Goal: Task Accomplishment & Management: Manage account settings

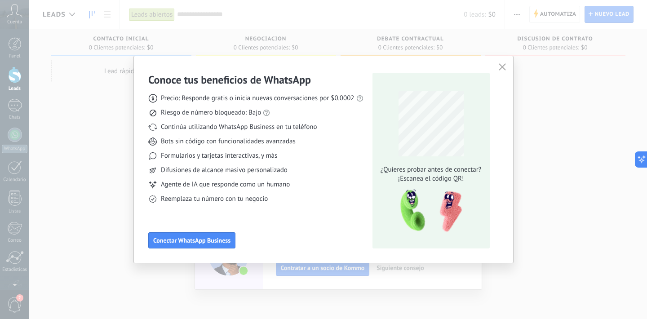
click at [502, 67] on use "button" at bounding box center [501, 66] width 7 height 7
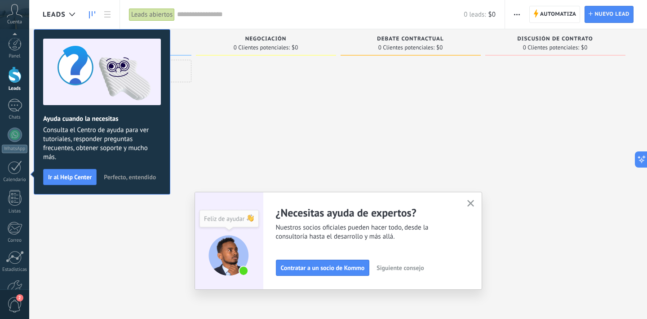
scroll to position [55, 0]
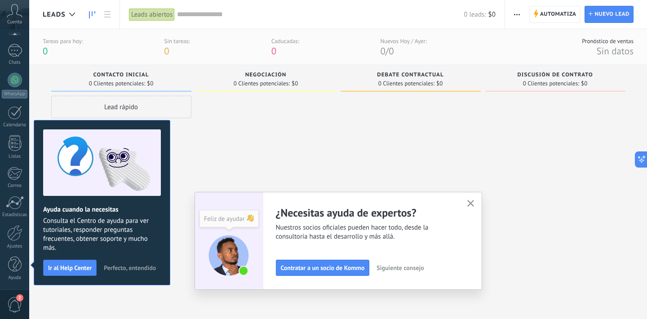
click at [470, 207] on button "button" at bounding box center [470, 204] width 11 height 12
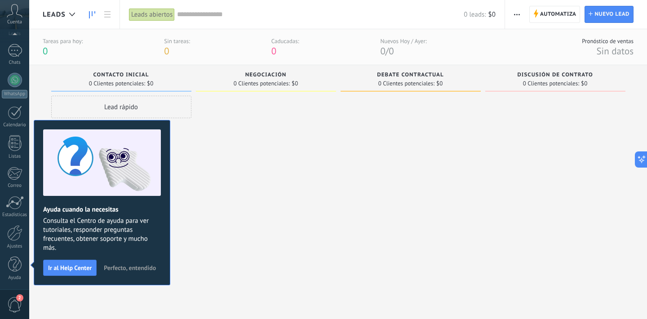
click at [135, 267] on span "Perfecto, entendido" at bounding box center [130, 267] width 52 height 6
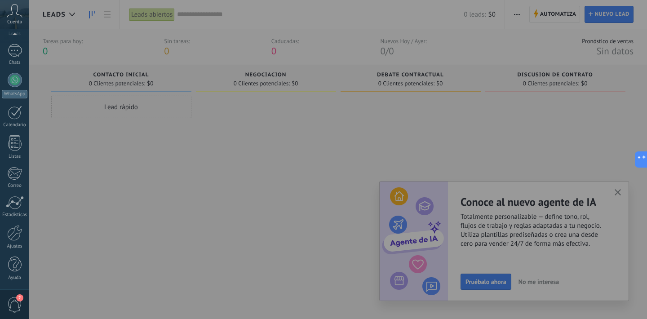
click at [616, 185] on div at bounding box center [352, 159] width 647 height 319
click at [617, 191] on div at bounding box center [352, 159] width 647 height 319
click at [620, 189] on div at bounding box center [352, 159] width 647 height 319
click at [617, 193] on div at bounding box center [352, 159] width 647 height 319
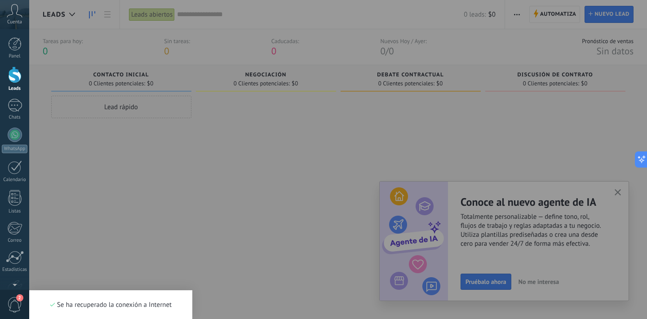
click at [297, 250] on div at bounding box center [352, 159] width 647 height 319
click at [617, 183] on div at bounding box center [352, 159] width 647 height 319
click at [617, 190] on div at bounding box center [352, 159] width 647 height 319
click at [159, 306] on span "Reconectar" at bounding box center [152, 305] width 30 height 6
click at [13, 171] on div at bounding box center [15, 167] width 14 height 14
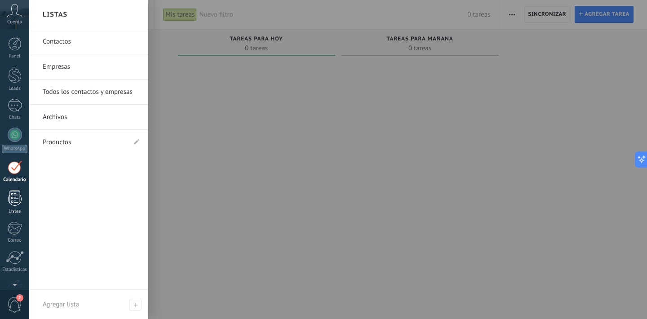
click at [16, 203] on div at bounding box center [14, 198] width 13 height 16
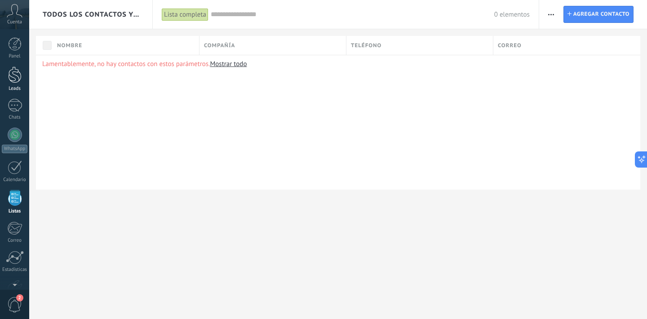
click at [17, 78] on div at bounding box center [14, 74] width 13 height 17
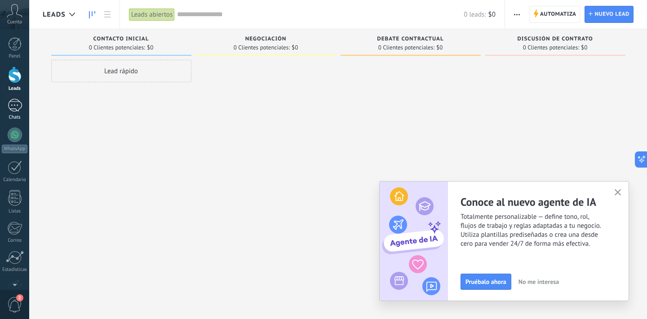
click at [14, 108] on div at bounding box center [15, 105] width 14 height 13
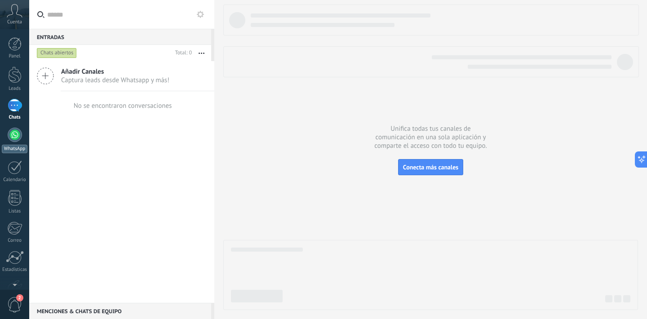
click at [14, 142] on link "WhatsApp" at bounding box center [14, 141] width 29 height 26
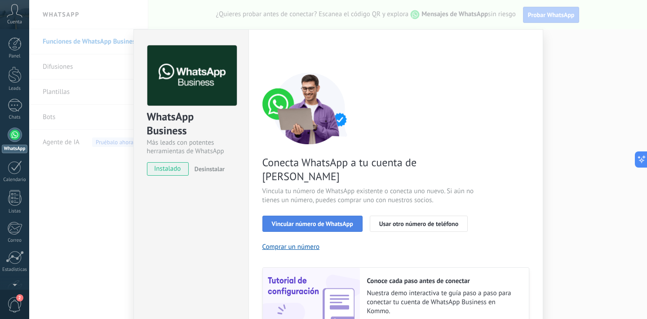
click at [314, 216] on button "Vincular número de WhatsApp" at bounding box center [312, 224] width 100 height 16
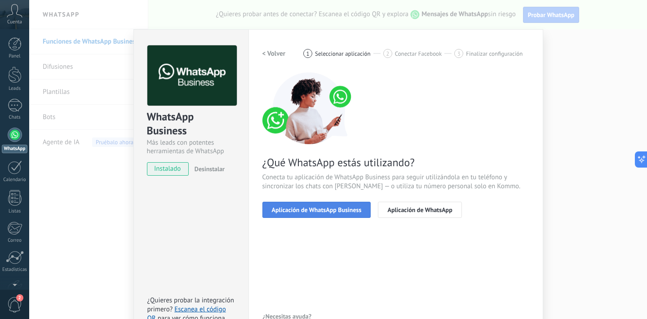
click at [318, 209] on span "Aplicación de WhatsApp Business" at bounding box center [317, 210] width 90 height 6
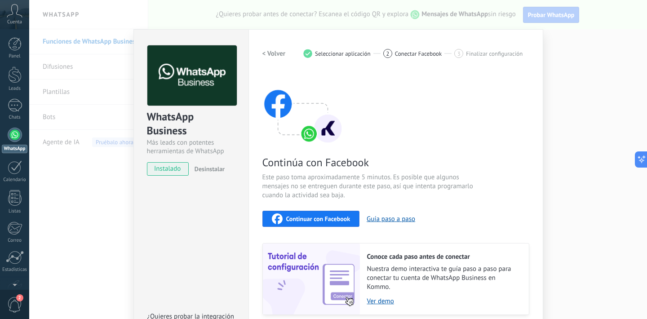
click at [324, 216] on span "Continuar con Facebook" at bounding box center [318, 219] width 64 height 6
click at [566, 62] on div "WhatsApp Business Más leads con potentes herramientas de WhatsApp instalado Des…" at bounding box center [337, 159] width 617 height 319
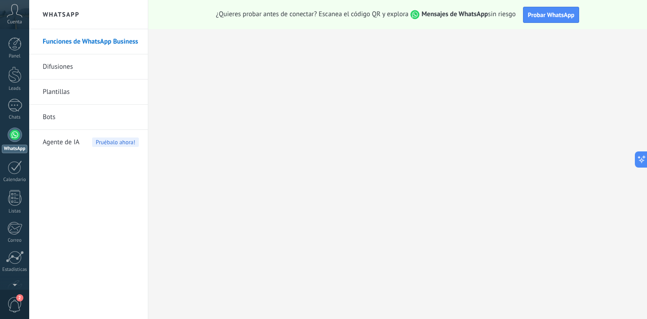
click at [15, 131] on div at bounding box center [15, 135] width 14 height 14
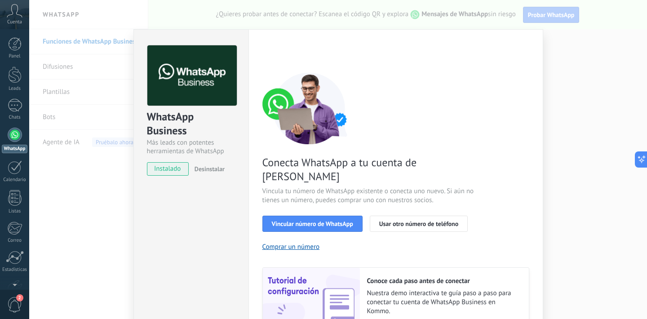
click at [20, 23] on span "Cuenta" at bounding box center [14, 22] width 15 height 6
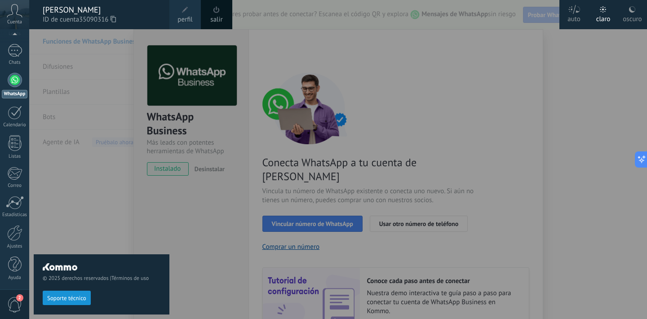
scroll to position [55, 0]
click at [17, 242] on link "Ajustes" at bounding box center [14, 237] width 29 height 24
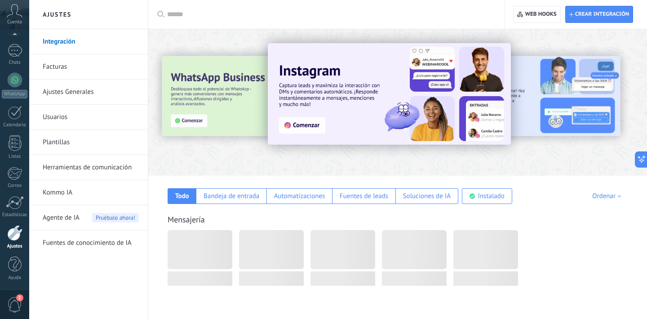
click at [89, 217] on div "Agente de IA Pruébalo ahora!" at bounding box center [91, 217] width 96 height 25
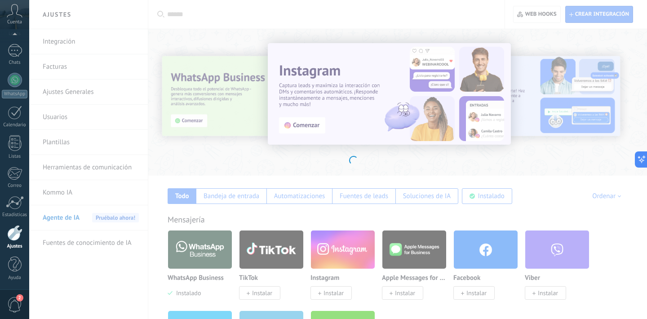
click at [67, 50] on body ".abccls-1,.abccls-2{fill-rule:evenodd}.abccls-2{fill:#fff} .abfcls-1{fill:none}…" at bounding box center [323, 159] width 647 height 319
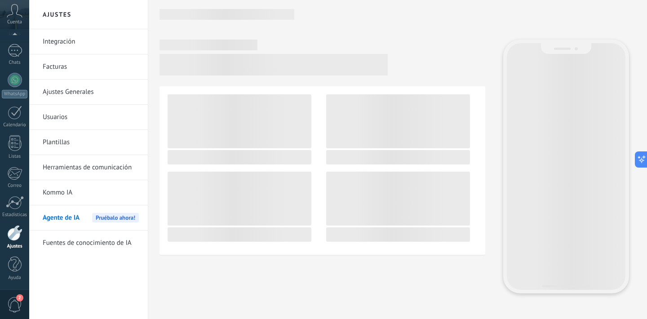
click at [74, 43] on link "Integración" at bounding box center [91, 41] width 96 height 25
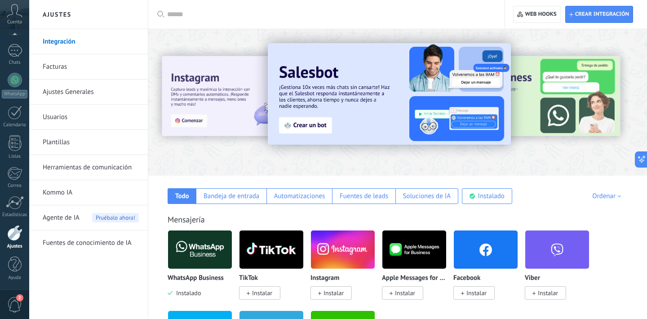
click at [252, 10] on input "text" at bounding box center [329, 14] width 325 height 9
type input "****"
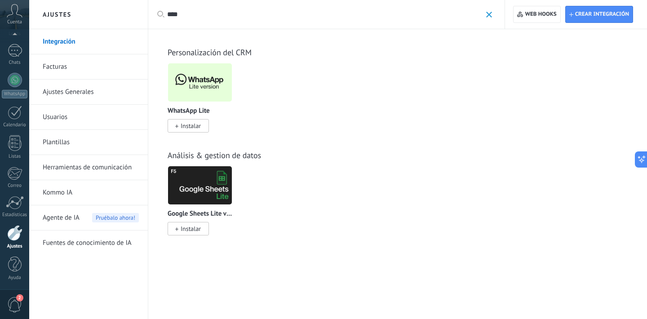
click at [198, 92] on img at bounding box center [200, 83] width 64 height 44
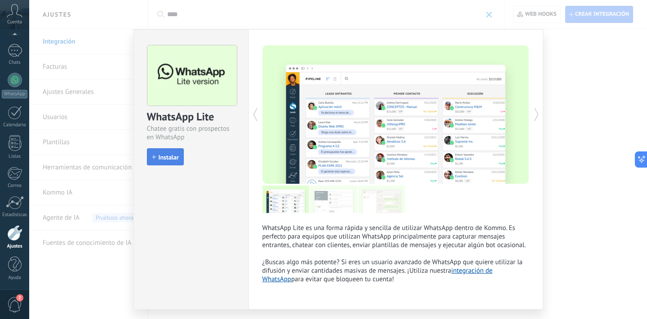
click at [178, 160] on button "Instalar" at bounding box center [165, 156] width 37 height 17
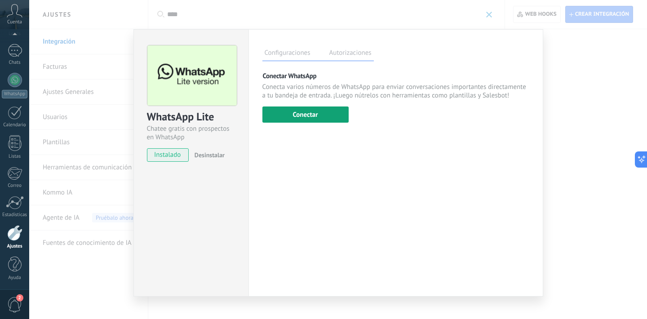
click at [308, 109] on button "Conectar" at bounding box center [305, 114] width 86 height 16
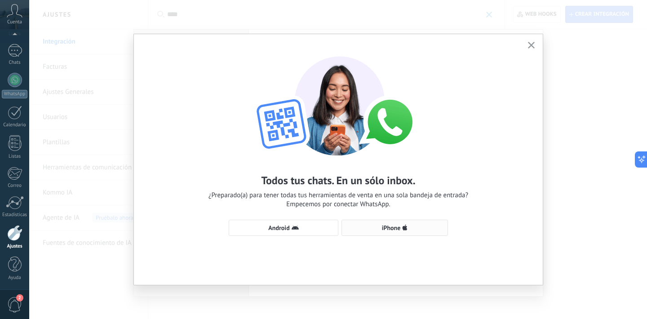
click at [373, 229] on span "iPhone" at bounding box center [394, 227] width 97 height 7
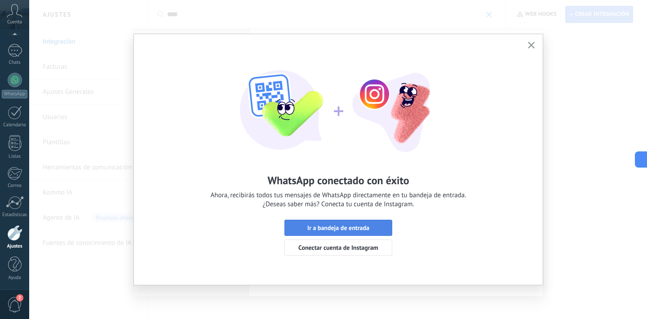
click at [357, 226] on span "Ir a bandeja de entrada" at bounding box center [338, 228] width 62 height 6
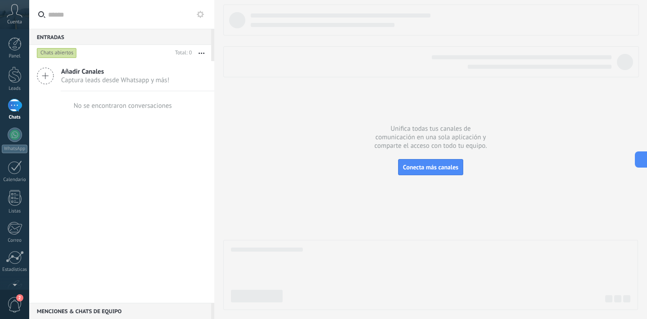
click at [117, 70] on span "Añadir Canales" at bounding box center [115, 71] width 108 height 9
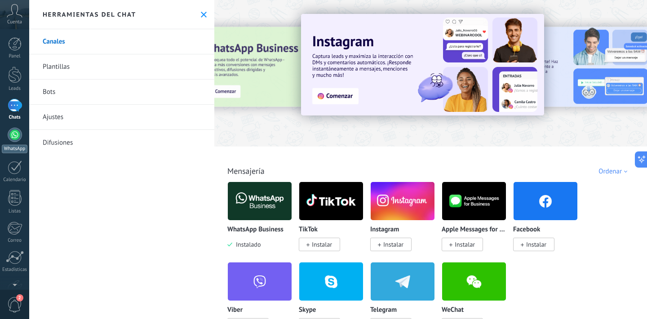
click at [20, 143] on link "WhatsApp" at bounding box center [14, 141] width 29 height 26
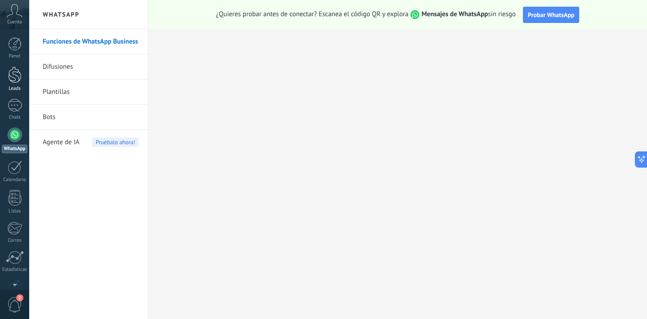
click at [18, 70] on div at bounding box center [14, 74] width 13 height 17
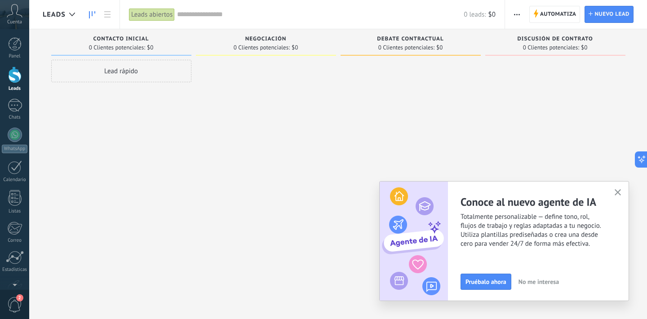
click at [615, 194] on icon "button" at bounding box center [617, 192] width 7 height 7
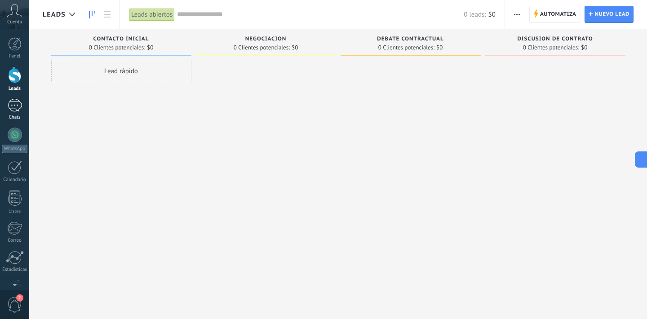
click at [14, 109] on div at bounding box center [15, 105] width 14 height 13
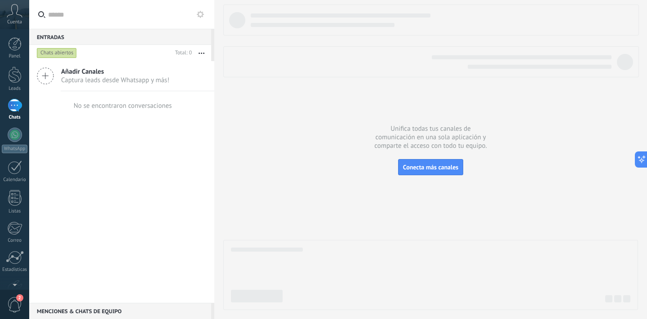
click at [134, 98] on div "No se encontraron conversaciones" at bounding box center [122, 105] width 100 height 29
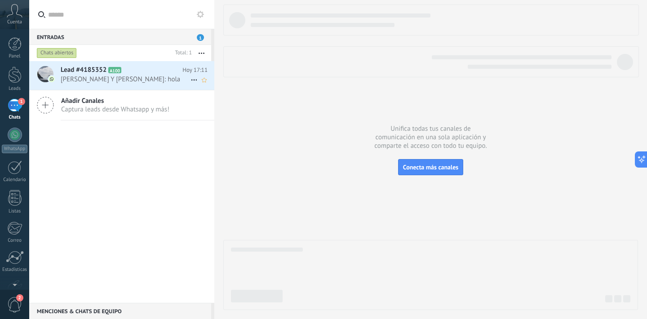
click at [190, 79] on icon at bounding box center [194, 80] width 11 height 11
click at [159, 84] on div at bounding box center [323, 159] width 647 height 319
click at [140, 77] on span "[PERSON_NAME] Y [PERSON_NAME]: hola" at bounding box center [126, 79] width 130 height 9
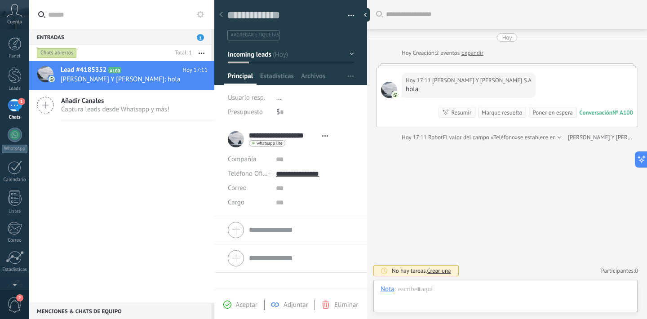
scroll to position [13, 0]
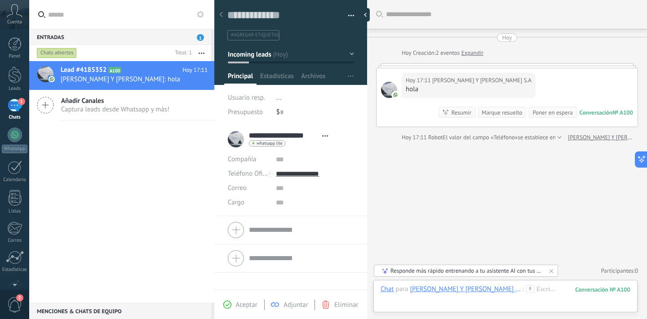
click at [277, 91] on li "..." at bounding box center [315, 98] width 78 height 14
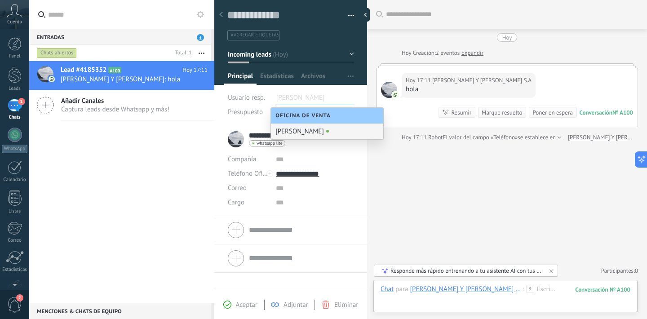
click at [299, 131] on div "[PERSON_NAME]" at bounding box center [327, 131] width 112 height 16
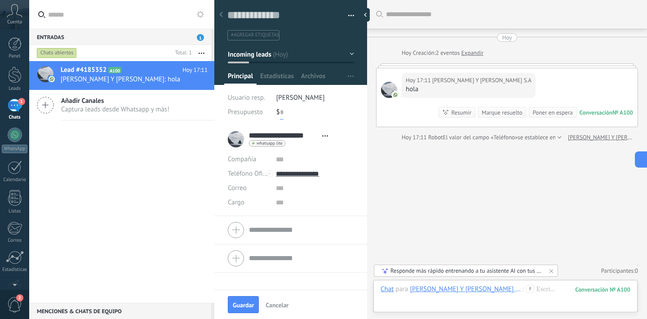
click at [281, 115] on input "text" at bounding box center [282, 112] width 4 height 14
click at [280, 78] on span "Estadísticas" at bounding box center [277, 78] width 34 height 13
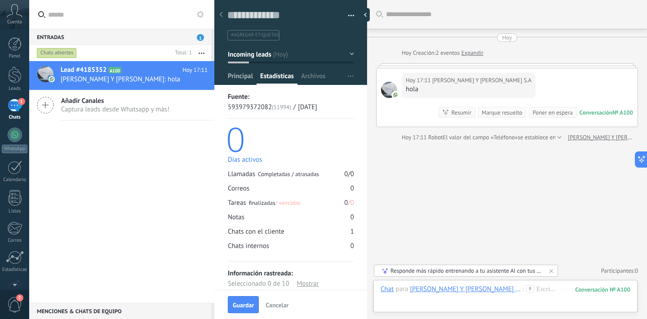
click at [246, 75] on span "Principal" at bounding box center [240, 78] width 25 height 13
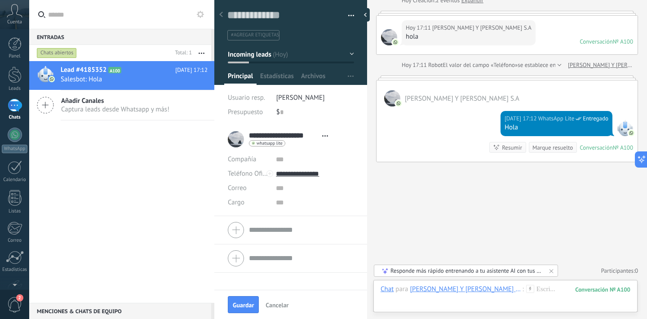
scroll to position [57, 0]
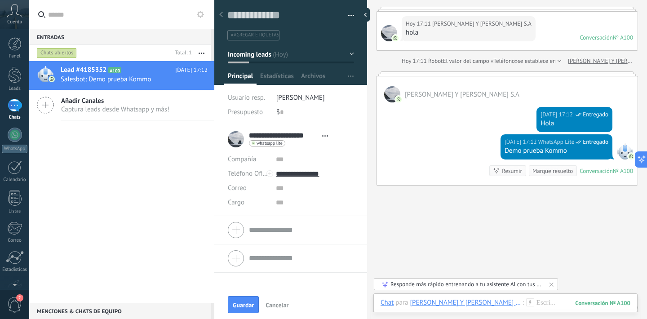
click at [277, 69] on div at bounding box center [290, 39] width 153 height 91
click at [272, 79] on span "Estadísticas" at bounding box center [277, 78] width 34 height 13
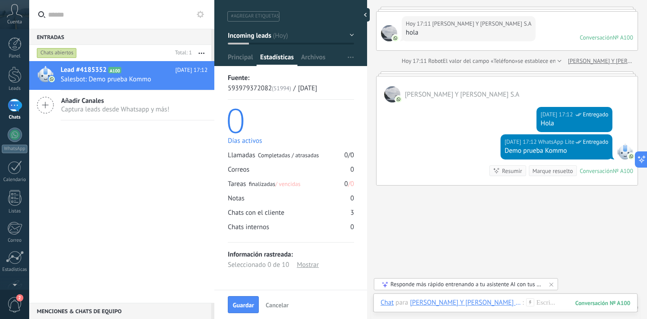
scroll to position [19, 0]
click at [398, 302] on span "para" at bounding box center [401, 302] width 13 height 9
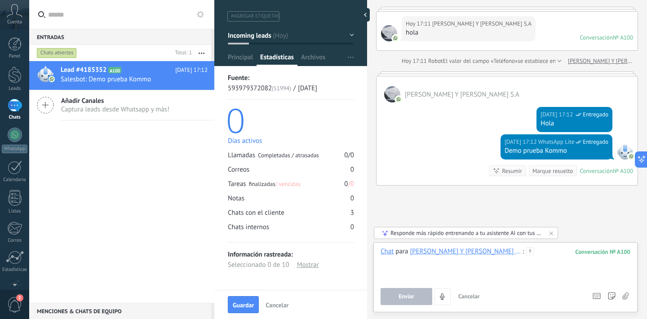
click at [508, 254] on div at bounding box center [505, 264] width 250 height 34
click at [455, 249] on div "[PERSON_NAME] Y [PERSON_NAME] S.A" at bounding box center [466, 251] width 112 height 8
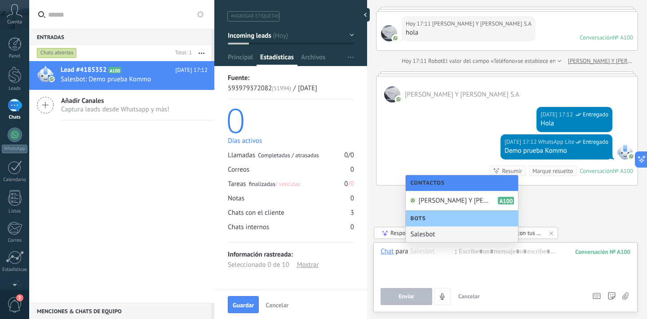
click at [423, 232] on div "Salesbot" at bounding box center [461, 234] width 112 height 16
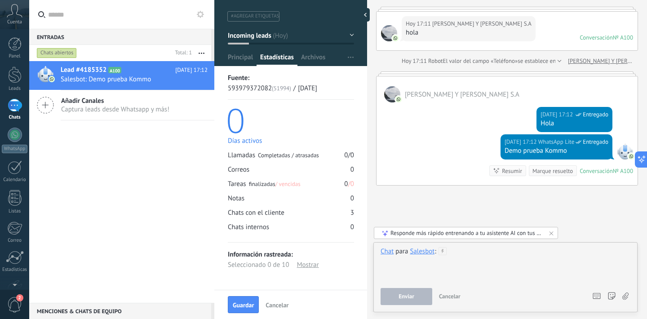
click at [455, 251] on div at bounding box center [505, 264] width 250 height 34
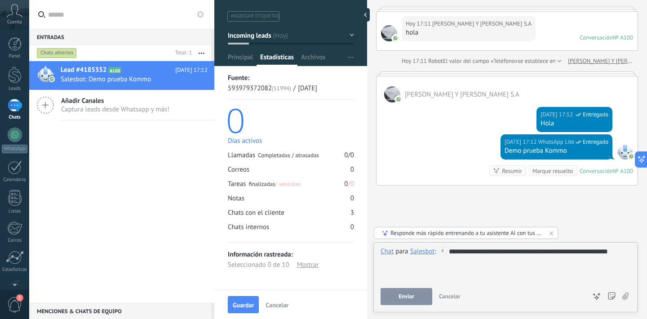
click at [464, 234] on div "Responde más rápido entrenando a tu asistente AI con tus fuentes de datos" at bounding box center [466, 233] width 152 height 8
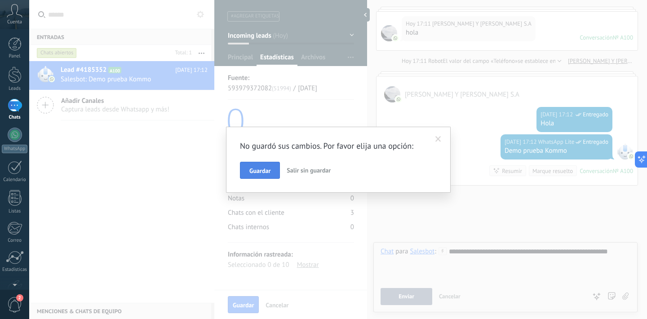
click at [268, 168] on span "Guardar" at bounding box center [259, 170] width 21 height 6
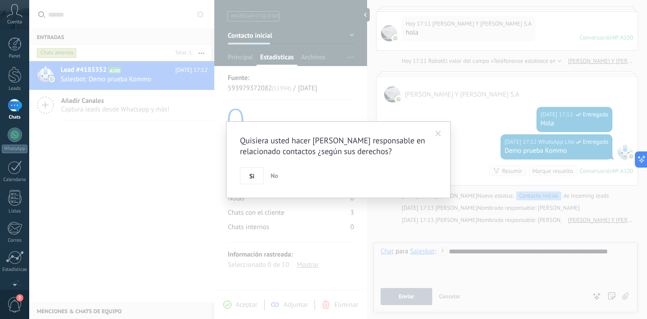
scroll to position [96, 0]
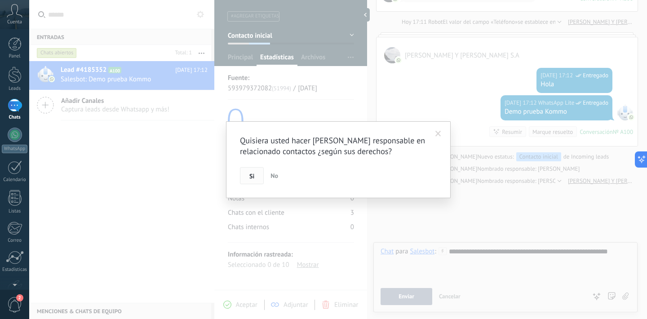
click at [250, 174] on span "Si" at bounding box center [251, 176] width 5 height 6
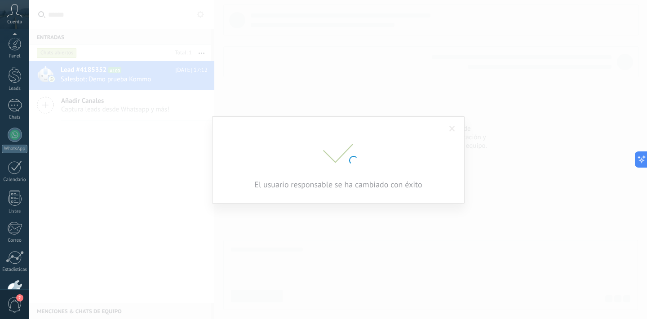
scroll to position [55, 0]
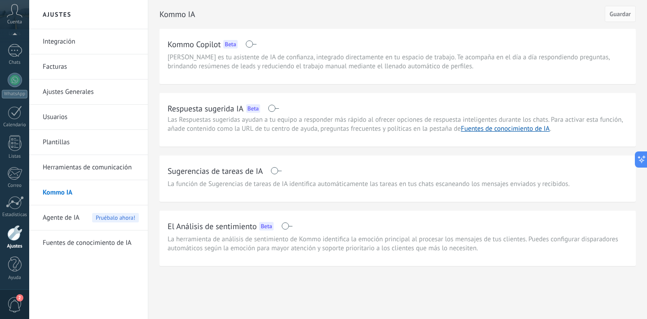
click at [256, 49] on div "Kommo Copilot Beta" at bounding box center [397, 44] width 460 height 14
click at [253, 44] on span at bounding box center [250, 43] width 11 height 7
click at [18, 51] on div "1" at bounding box center [15, 50] width 14 height 13
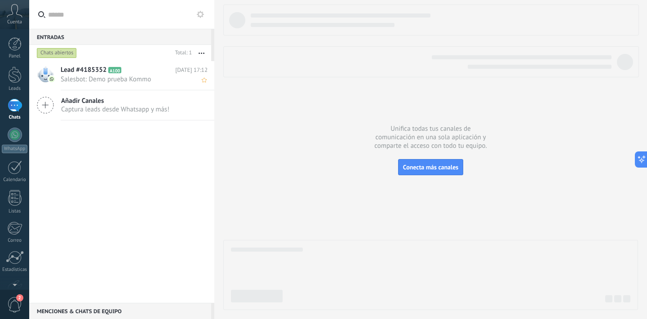
click at [133, 70] on icon at bounding box center [128, 70] width 9 height 9
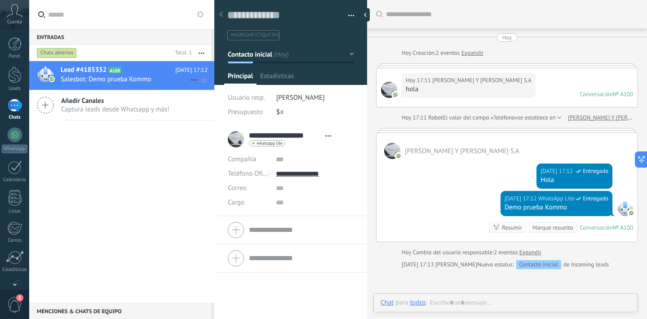
type textarea "**********"
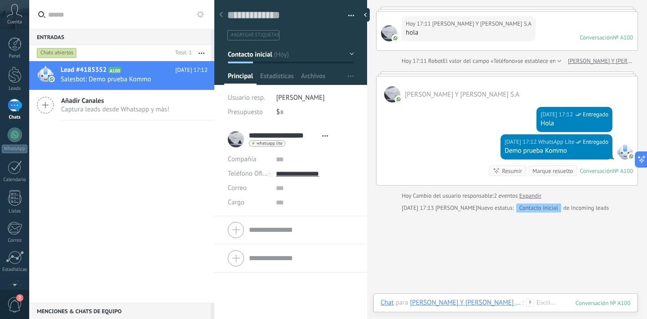
click at [617, 305] on div "100" at bounding box center [602, 303] width 55 height 8
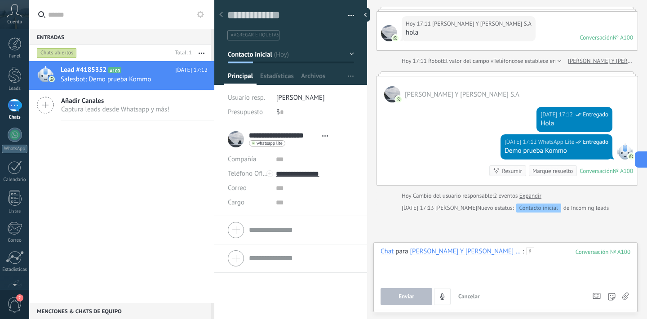
click at [408, 264] on div at bounding box center [505, 264] width 250 height 34
